Goal: Task Accomplishment & Management: Use online tool/utility

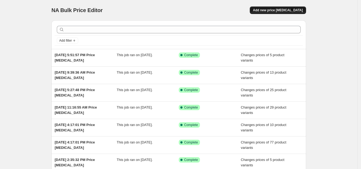
click at [290, 9] on span "Add new price [MEDICAL_DATA]" at bounding box center [278, 10] width 50 height 4
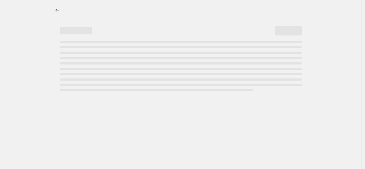
select select "percentage"
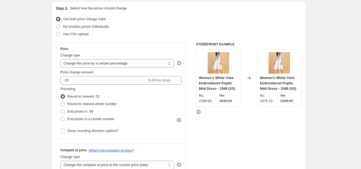
scroll to position [60, 0]
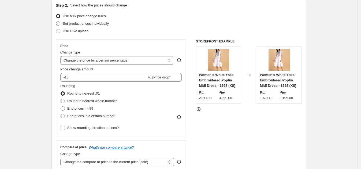
click at [96, 23] on span "Set product prices individually" at bounding box center [86, 23] width 46 height 4
click at [56, 22] on input "Set product prices individually" at bounding box center [56, 21] width 0 height 0
radio input "true"
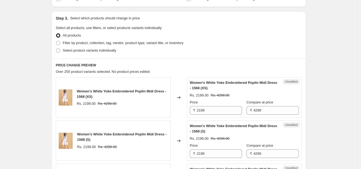
scroll to position [113, 0]
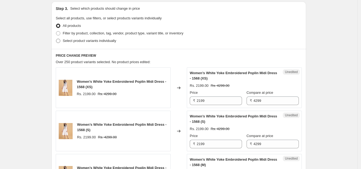
click at [66, 40] on span "Select product variants individually" at bounding box center [89, 41] width 53 height 4
click at [56, 39] on input "Select product variants individually" at bounding box center [56, 39] width 0 height 0
radio input "true"
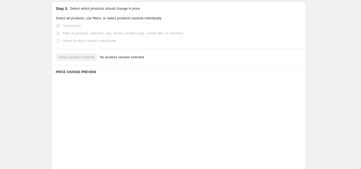
scroll to position [112, 0]
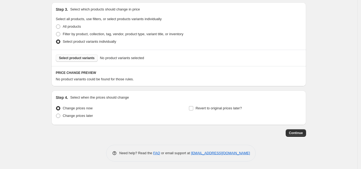
click at [92, 58] on span "Select product variants" at bounding box center [77, 58] width 36 height 4
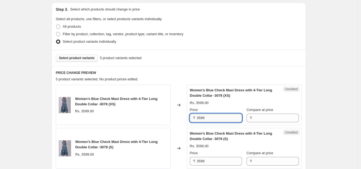
click at [234, 118] on input "3599" at bounding box center [219, 118] width 45 height 9
type input "3599"
click at [264, 118] on input "Compare at price" at bounding box center [276, 118] width 45 height 9
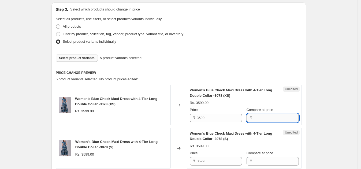
paste input "3599"
type input "3599"
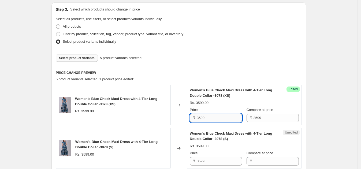
click at [226, 118] on input "3599" at bounding box center [219, 118] width 45 height 9
click at [226, 118] on input "2499" at bounding box center [219, 118] width 45 height 9
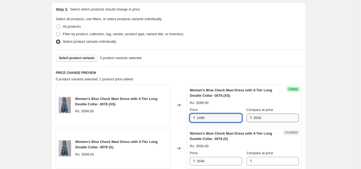
type input "2499"
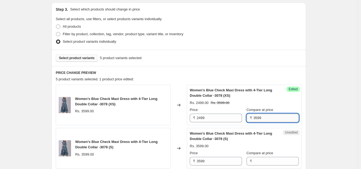
click at [270, 119] on input "3599" at bounding box center [276, 118] width 45 height 9
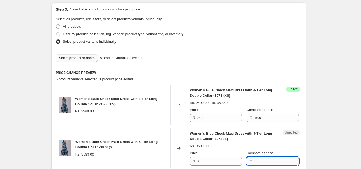
click at [270, 158] on input "Compare at price" at bounding box center [276, 161] width 45 height 9
paste input "3599"
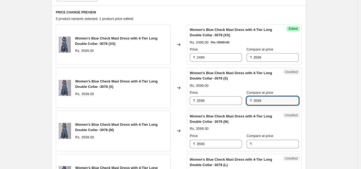
scroll to position [175, 0]
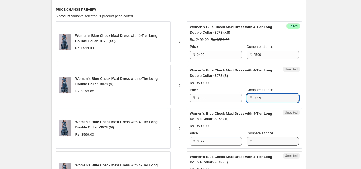
type input "3599"
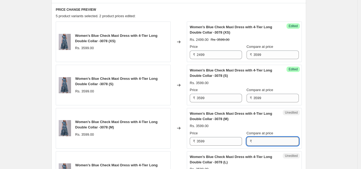
click at [281, 139] on input "Compare at price" at bounding box center [276, 141] width 45 height 9
paste input "3599"
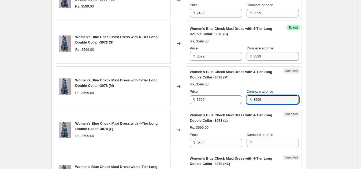
scroll to position [221, 0]
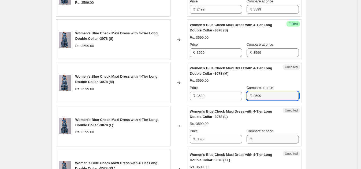
type input "3599"
click at [268, 139] on input "Compare at price" at bounding box center [276, 139] width 45 height 9
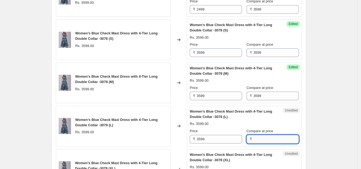
paste input "3599"
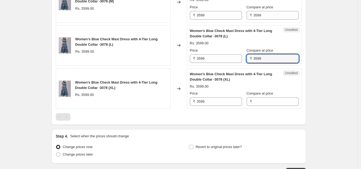
scroll to position [308, 0]
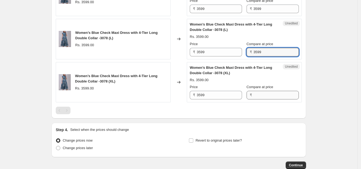
type input "3599"
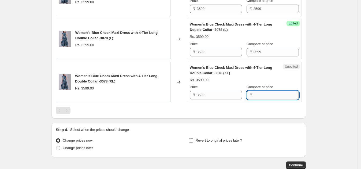
click at [258, 94] on input "Compare at price" at bounding box center [276, 95] width 45 height 9
paste input "3599"
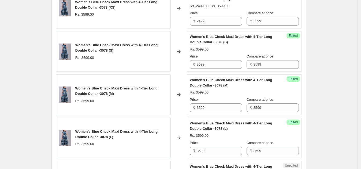
scroll to position [184, 0]
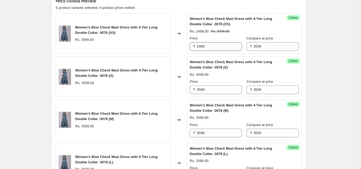
type input "3599"
click at [217, 49] on input "2499" at bounding box center [219, 46] width 45 height 9
click at [216, 91] on input "3599" at bounding box center [219, 89] width 45 height 9
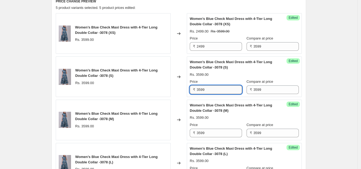
paste input "24"
type input "2499"
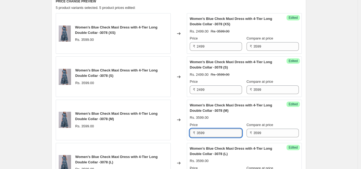
click at [211, 131] on input "3599" at bounding box center [219, 133] width 45 height 9
paste input "24"
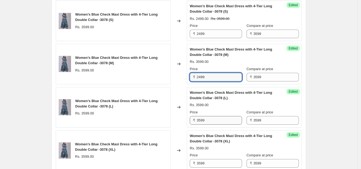
type input "2499"
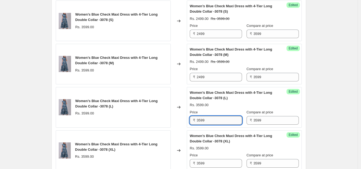
click at [220, 119] on input "3599" at bounding box center [219, 120] width 45 height 9
paste input "24"
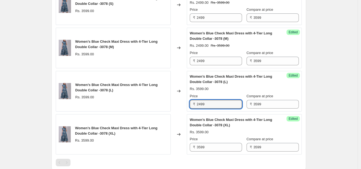
scroll to position [285, 0]
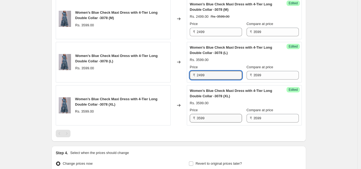
type input "2499"
click at [229, 116] on input "3599" at bounding box center [219, 118] width 45 height 9
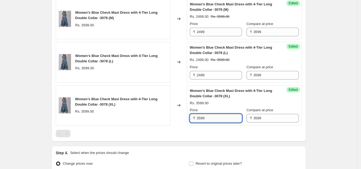
click at [229, 116] on input "3599" at bounding box center [219, 118] width 45 height 9
paste input "24"
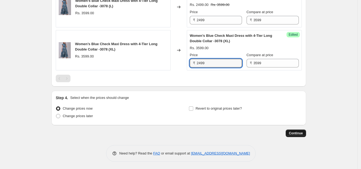
type input "2499"
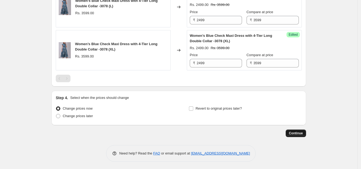
click at [298, 132] on span "Continue" at bounding box center [296, 133] width 14 height 4
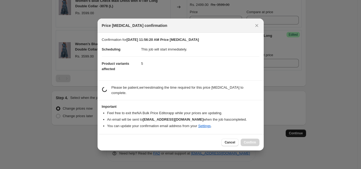
scroll to position [0, 0]
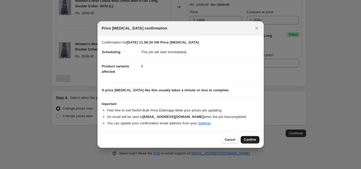
click at [250, 138] on span "Confirm" at bounding box center [250, 139] width 12 height 4
